Goal: Transaction & Acquisition: Purchase product/service

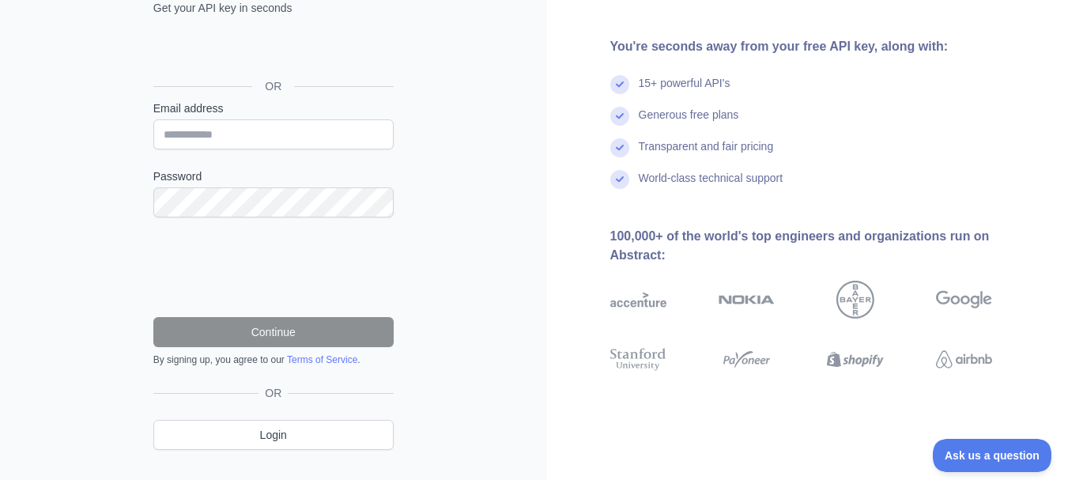
scroll to position [168, 0]
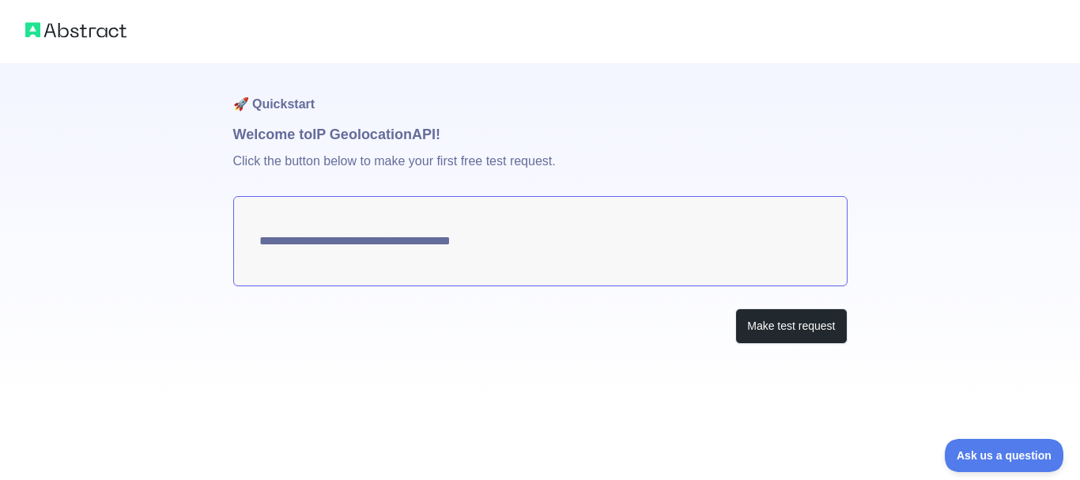
type textarea "**********"
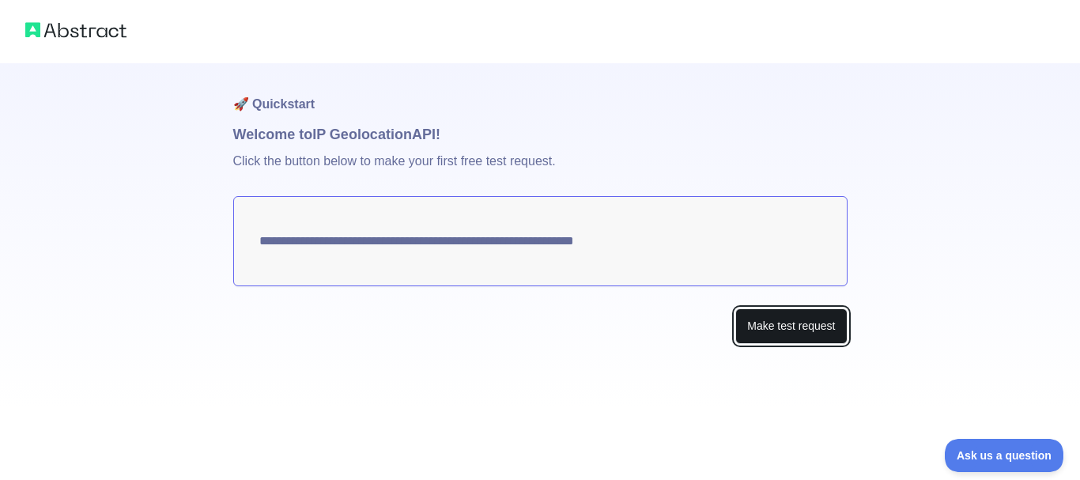
click at [769, 338] on button "Make test request" at bounding box center [790, 326] width 111 height 36
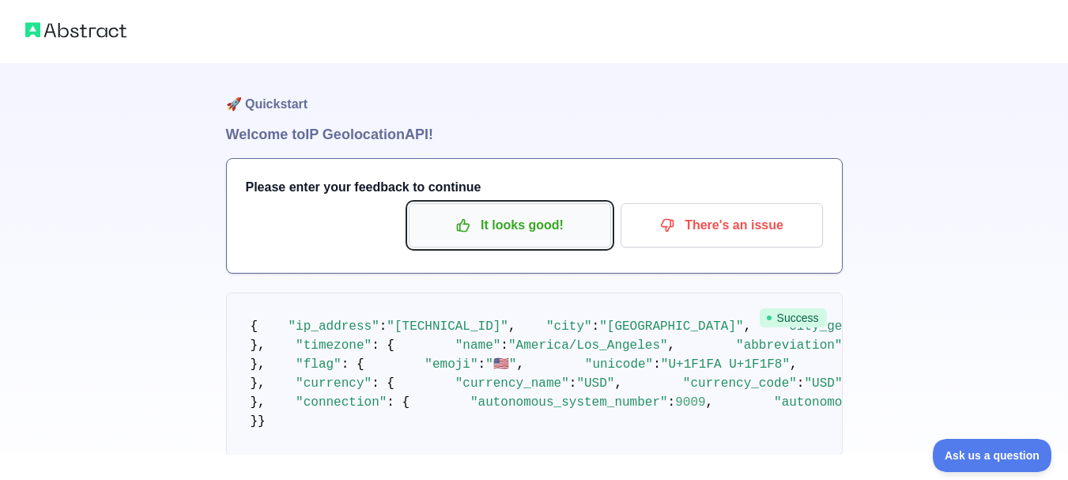
click at [451, 234] on p "It looks good!" at bounding box center [510, 225] width 179 height 27
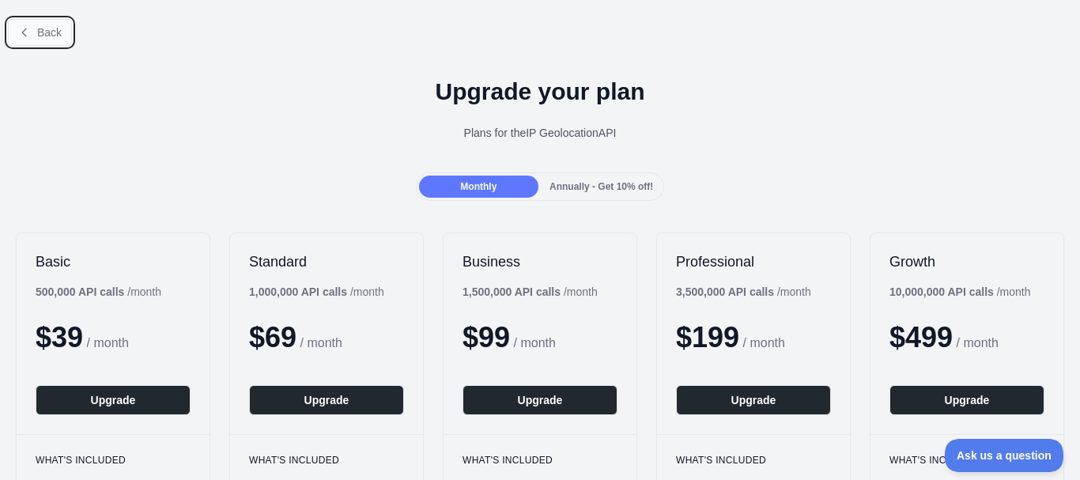
click at [47, 22] on button "Back" at bounding box center [40, 32] width 64 height 27
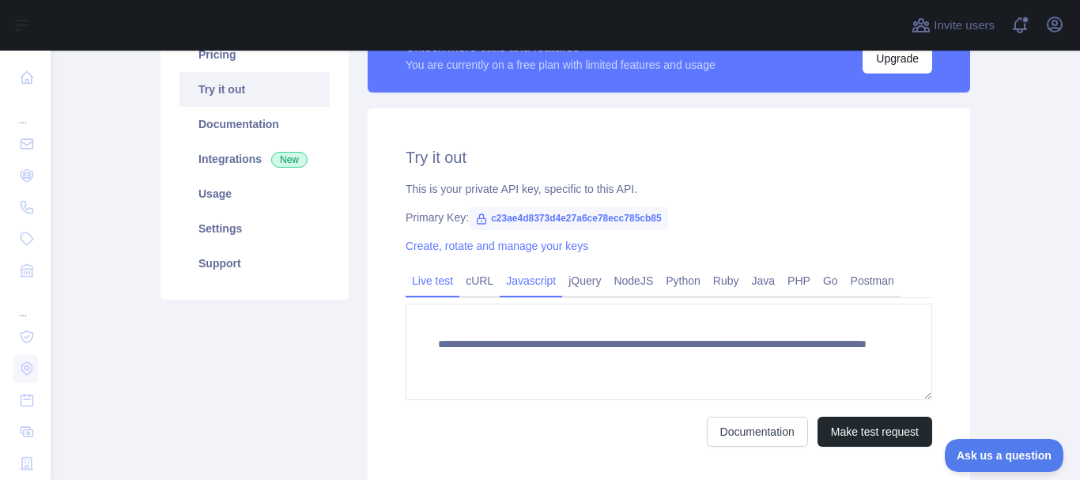
scroll to position [150, 0]
click at [489, 286] on link "cURL" at bounding box center [479, 279] width 40 height 25
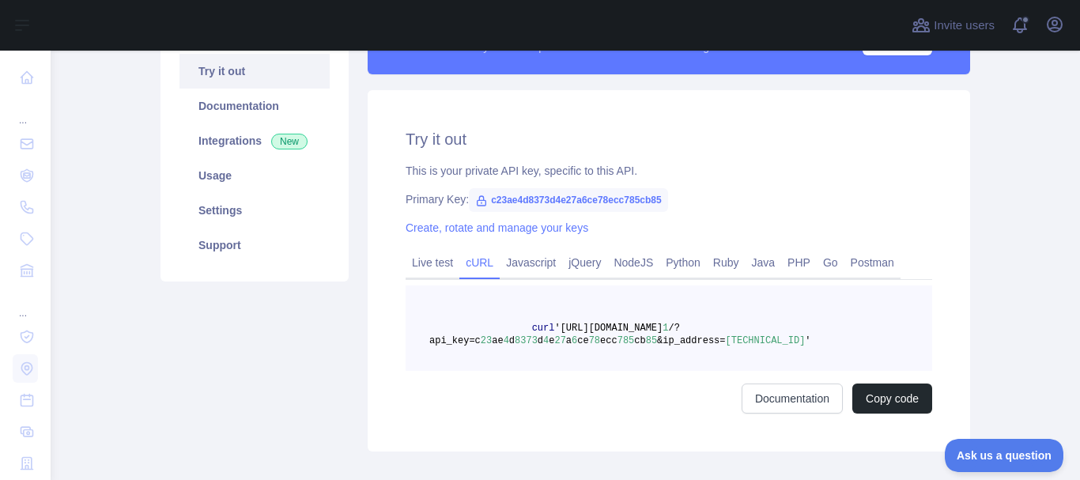
scroll to position [168, 0]
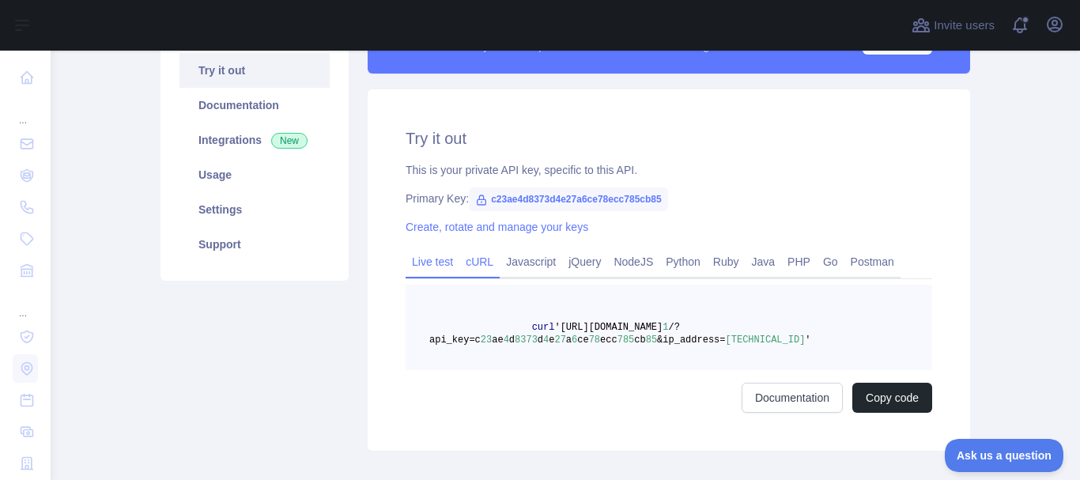
click at [432, 270] on link "Live test" at bounding box center [433, 261] width 54 height 25
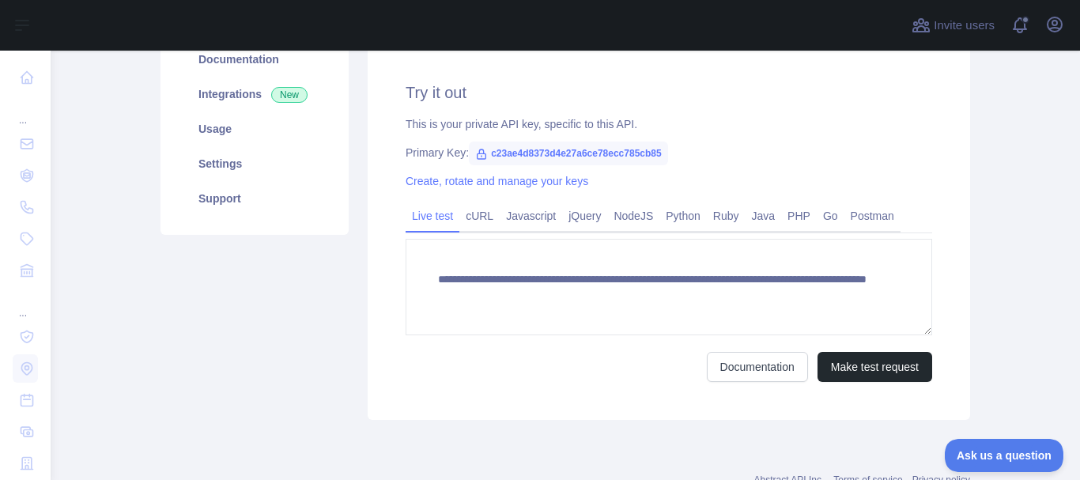
scroll to position [220, 0]
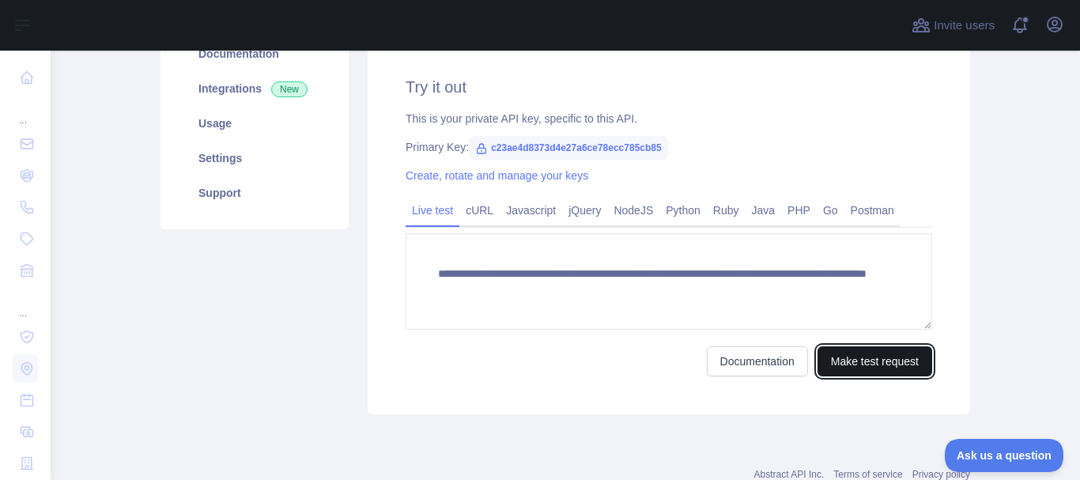
click at [837, 355] on button "Make test request" at bounding box center [875, 361] width 115 height 30
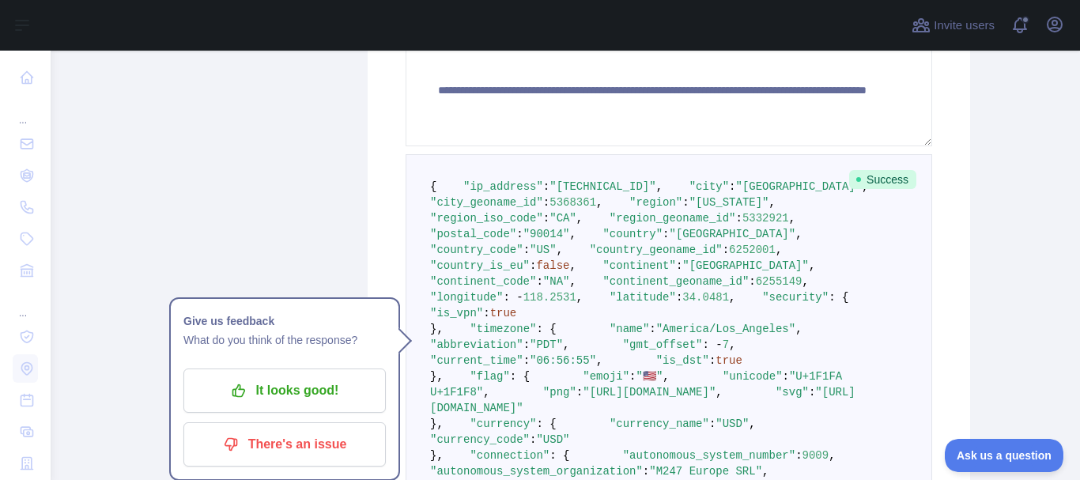
scroll to position [404, 0]
click at [602, 240] on span ""country"" at bounding box center [632, 233] width 60 height 13
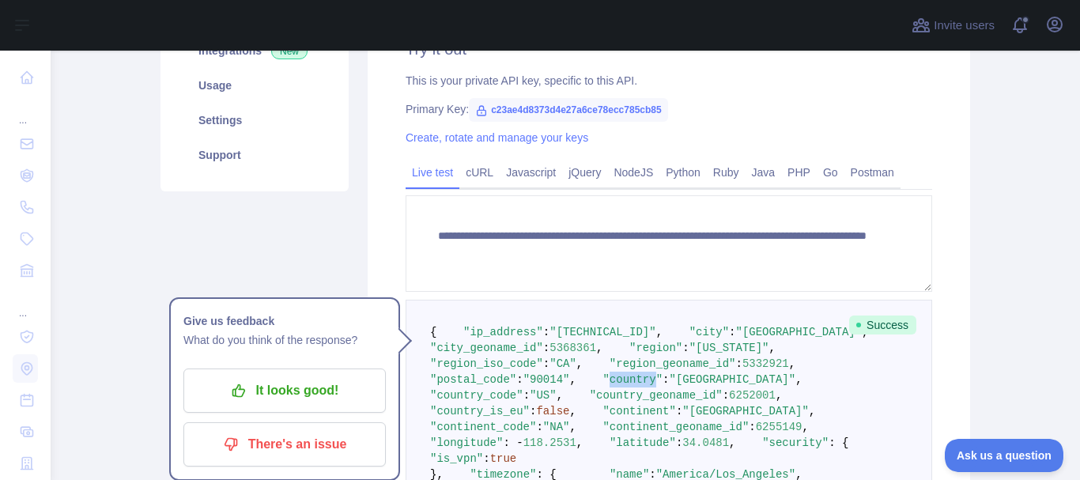
scroll to position [259, 0]
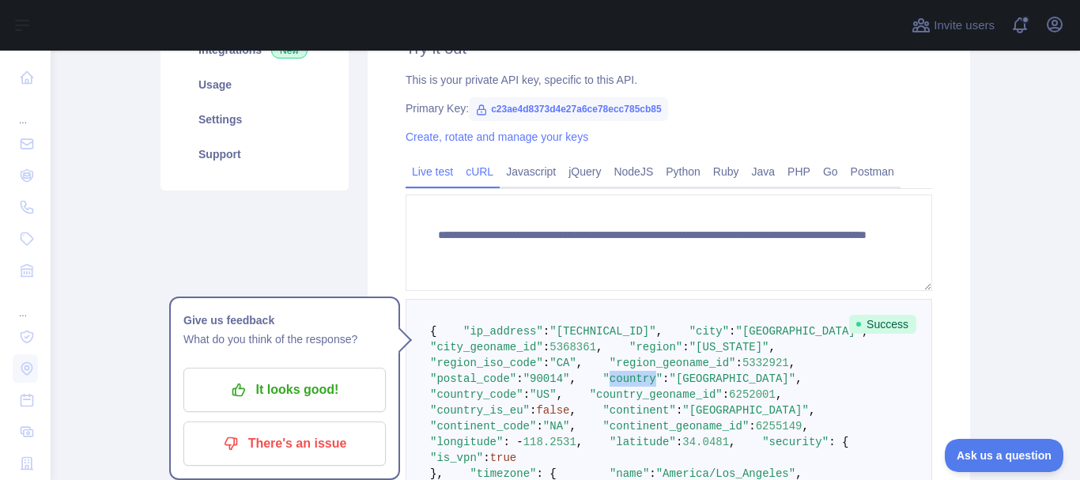
click at [478, 176] on link "cURL" at bounding box center [479, 171] width 40 height 25
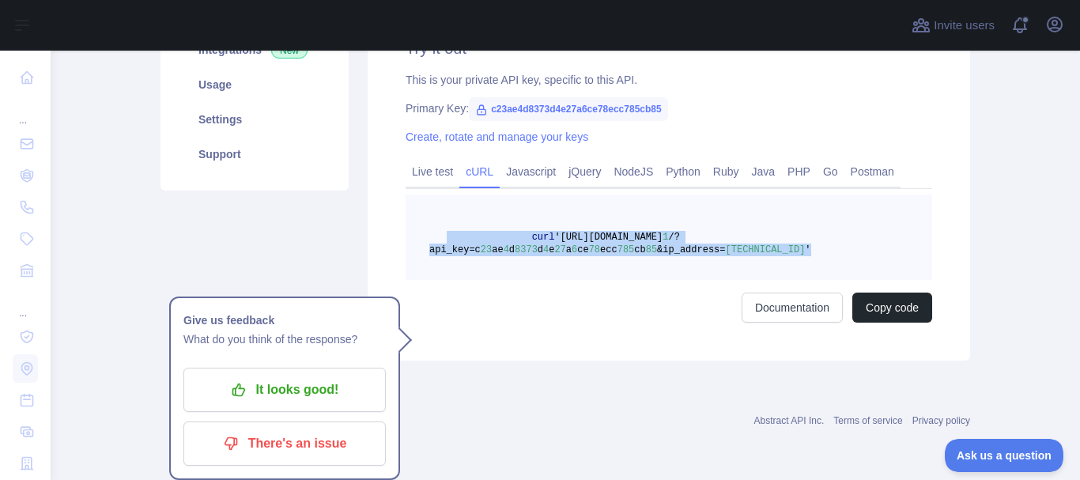
drag, startPoint x: 795, startPoint y: 247, endPoint x: 440, endPoint y: 234, distance: 355.3
click at [440, 234] on pre "curl 'https://ipgeolocation.abstractapi.com/v 1 /?api_key=c 23 ae 4 d 8373 d 4 …" at bounding box center [669, 236] width 527 height 85
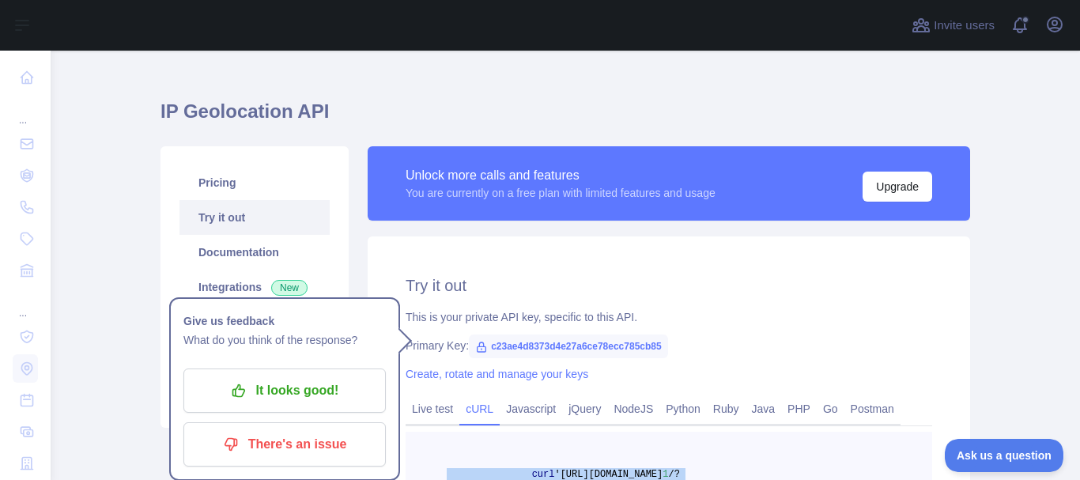
scroll to position [21, 0]
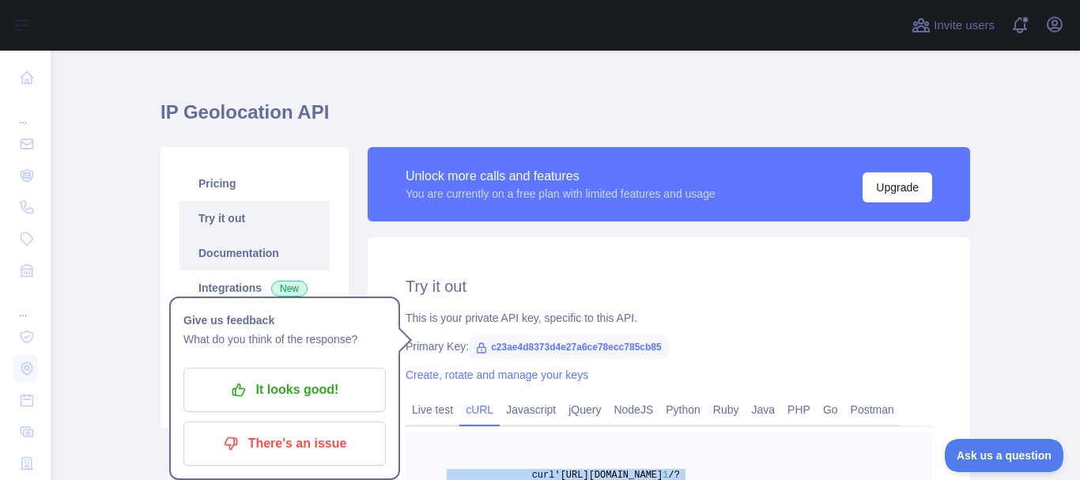
click at [303, 255] on link "Documentation" at bounding box center [254, 253] width 150 height 35
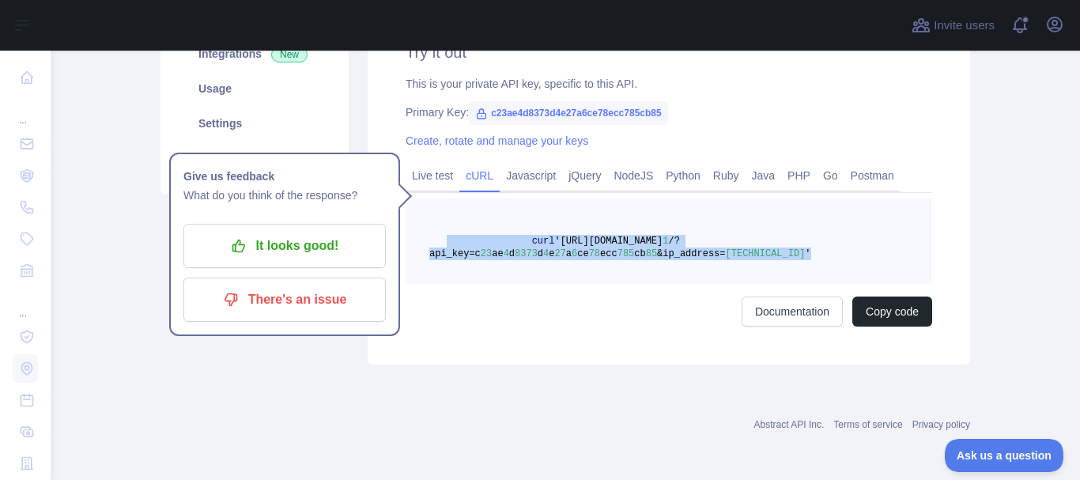
scroll to position [256, 0]
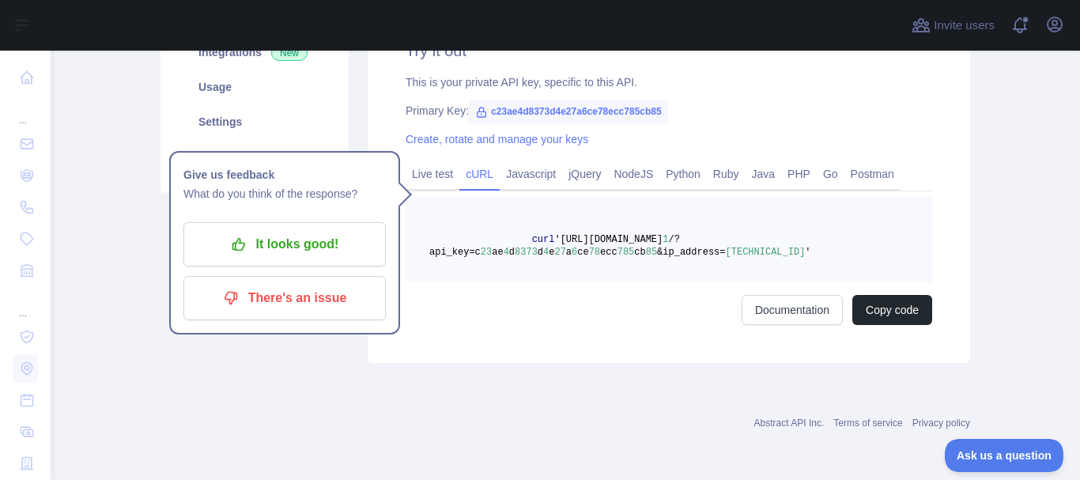
click at [538, 207] on pre "curl 'https://ipgeolocation.abstractapi.com/v 1 /?api_key=c 23 ae 4 d 8373 d 4 …" at bounding box center [669, 239] width 527 height 85
click at [795, 178] on link "PHP" at bounding box center [799, 173] width 36 height 25
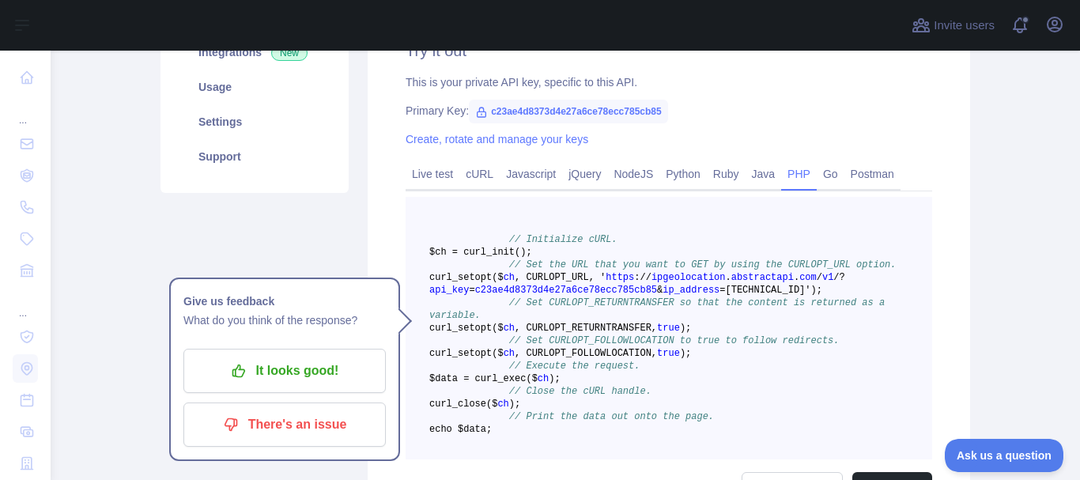
scroll to position [265, 0]
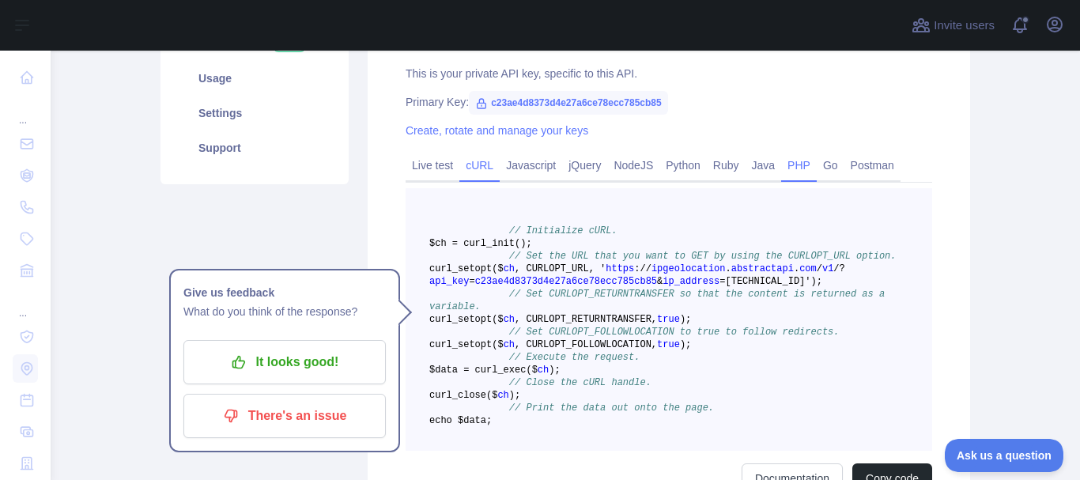
click at [466, 157] on link "cURL" at bounding box center [479, 165] width 40 height 25
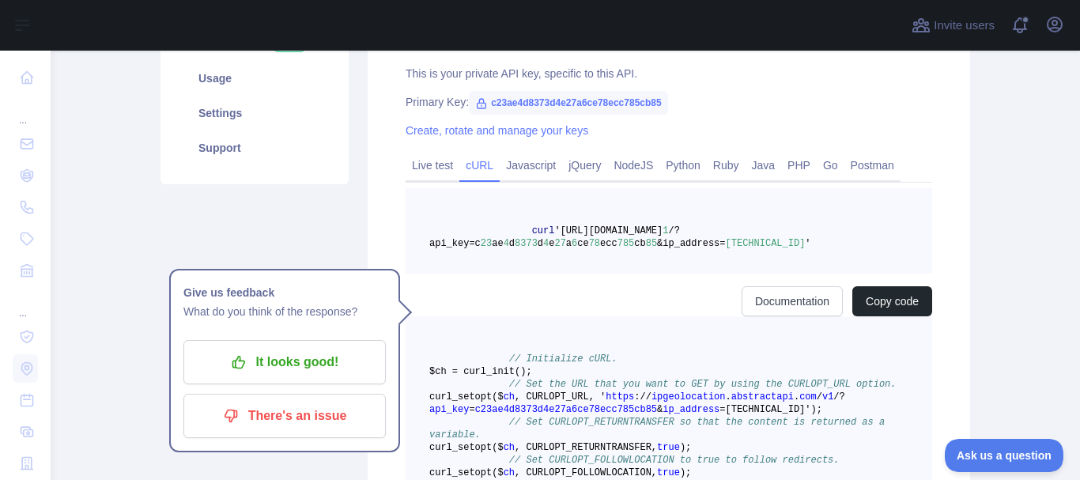
scroll to position [256, 0]
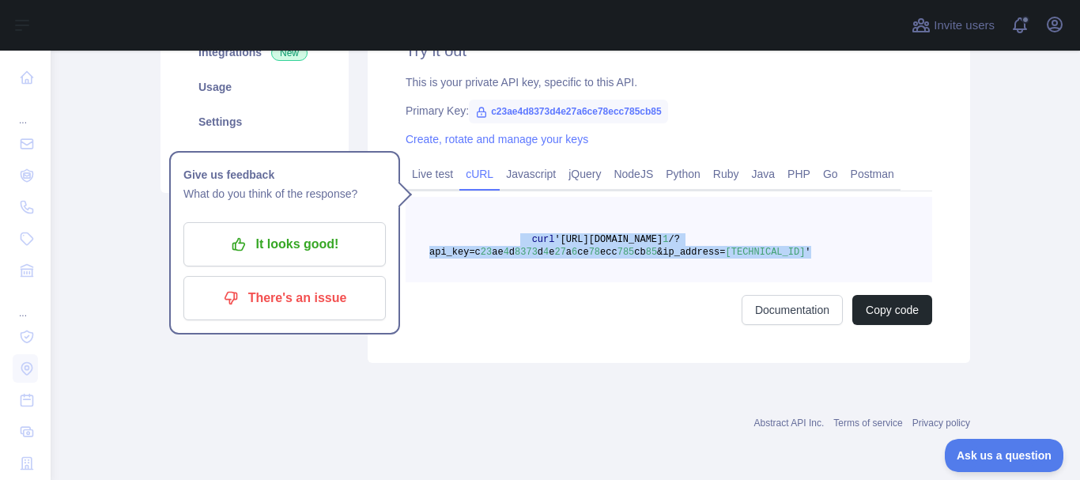
drag, startPoint x: 504, startPoint y: 241, endPoint x: 795, endPoint y: 267, distance: 291.3
click at [795, 267] on pre "curl 'https://ipgeolocation.abstractapi.com/v 1 /?api_key=c 23 ae 4 d 8373 d 4 …" at bounding box center [669, 239] width 527 height 85
copy span "curl 'https://ipgeolocation.abstractapi.com/v 1 /?api_key=c 23 ae 4 d 8373 d 4 …"
